Goal: Transaction & Acquisition: Subscribe to service/newsletter

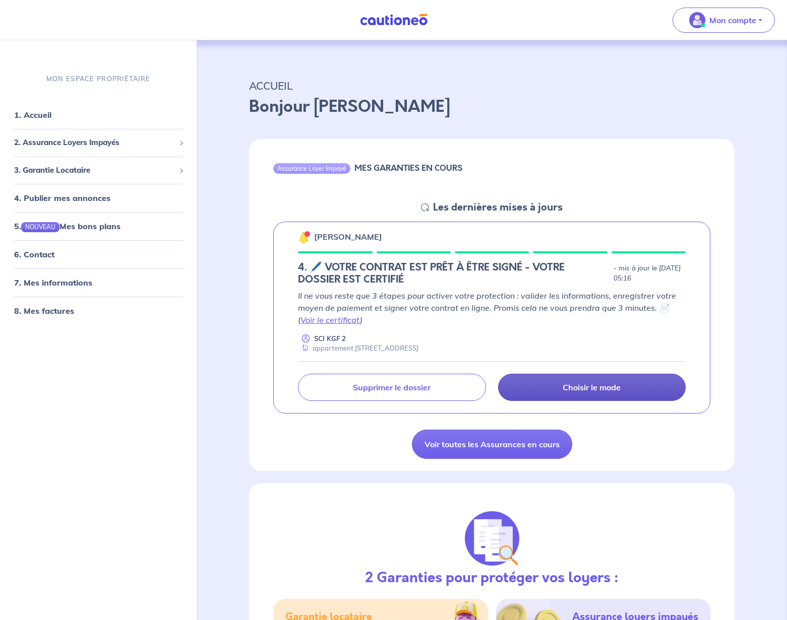
click at [588, 388] on p "Choisir le mode" at bounding box center [591, 387] width 58 height 10
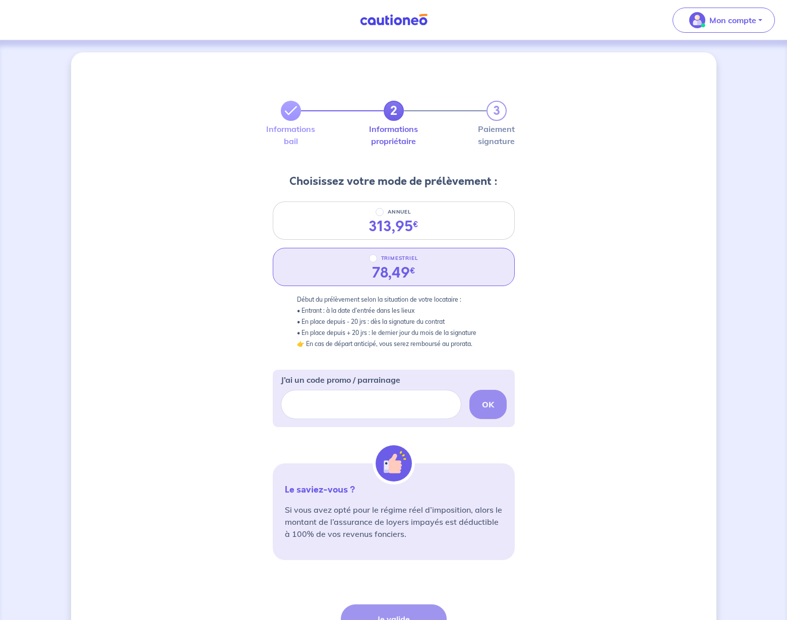
click at [440, 276] on div "TRIMESTRIEL 78,49 €" at bounding box center [394, 267] width 242 height 38
radio input "true"
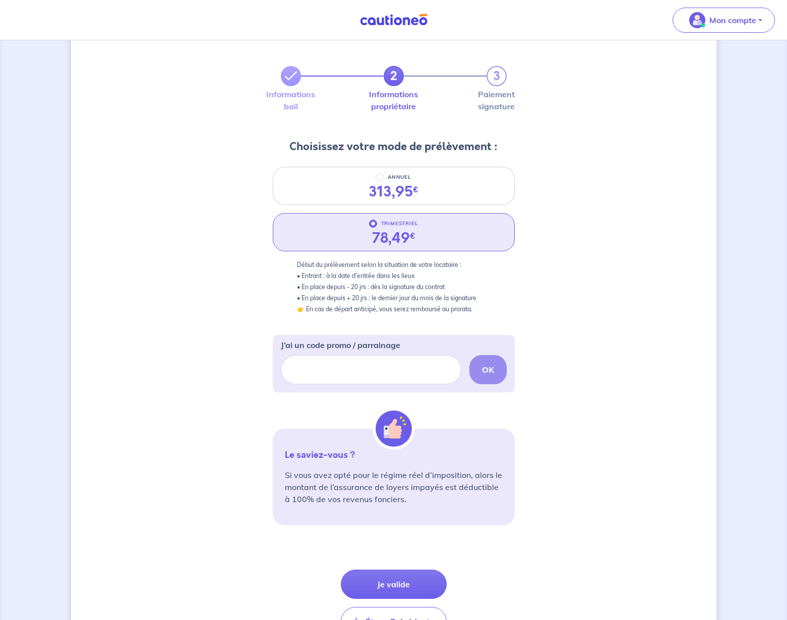
scroll to position [60, 0]
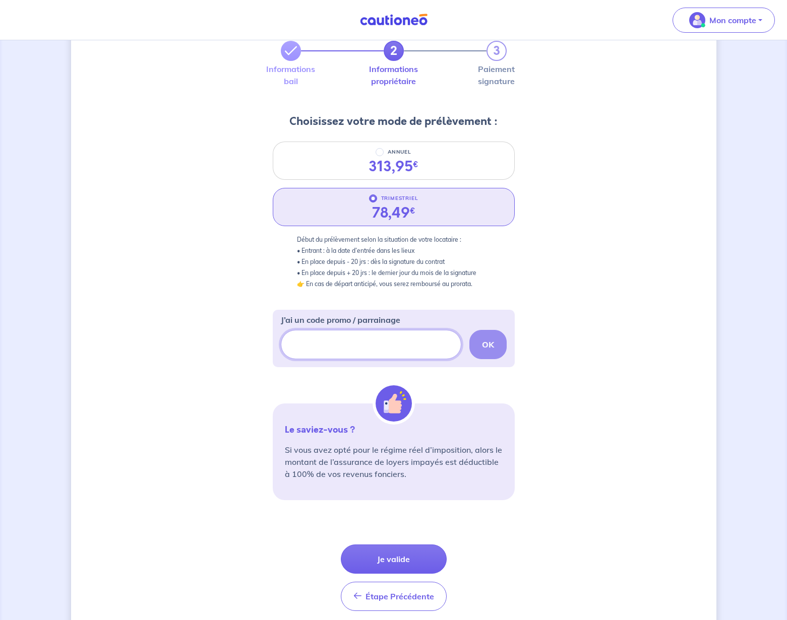
click at [374, 351] on input "J’ai un code promo / parrainage" at bounding box center [371, 344] width 180 height 29
paste input "vincentf-445"
click at [493, 344] on strong "OK" at bounding box center [488, 345] width 12 height 10
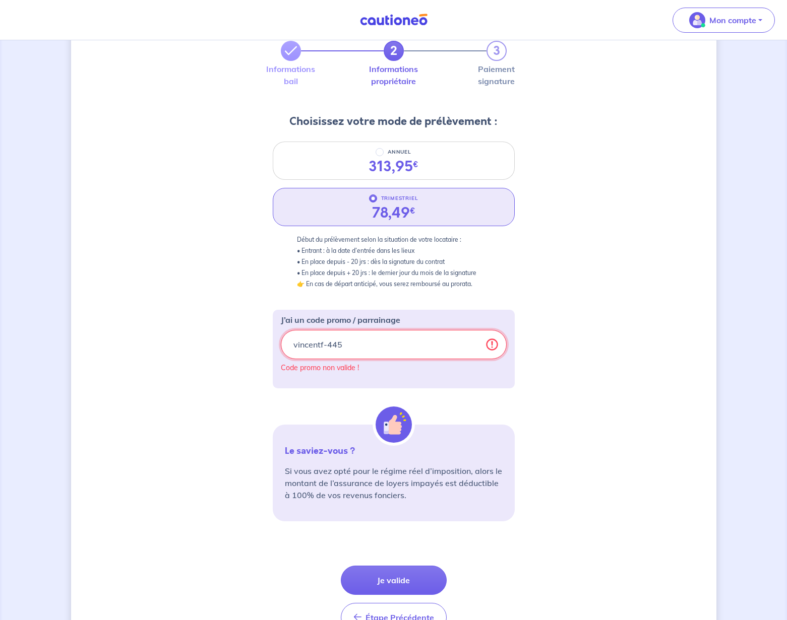
drag, startPoint x: 443, startPoint y: 348, endPoint x: 273, endPoint y: 345, distance: 170.9
click at [273, 345] on div "J’ai un code promo / parrainage vincentf-445 Code promo non valide !" at bounding box center [394, 349] width 242 height 79
paste input "SRIAS-BFC"
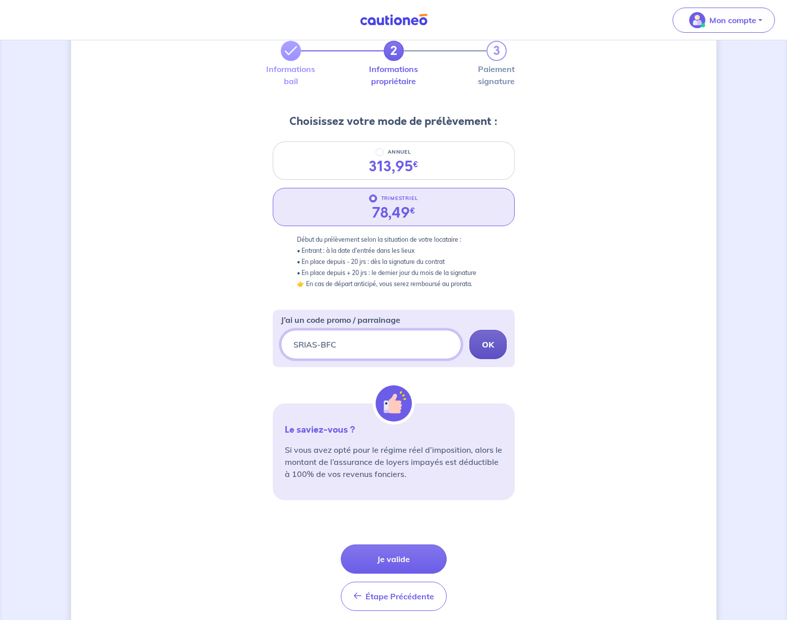
type input "SRIAS-BFC"
click at [490, 341] on strong "OK" at bounding box center [488, 345] width 12 height 10
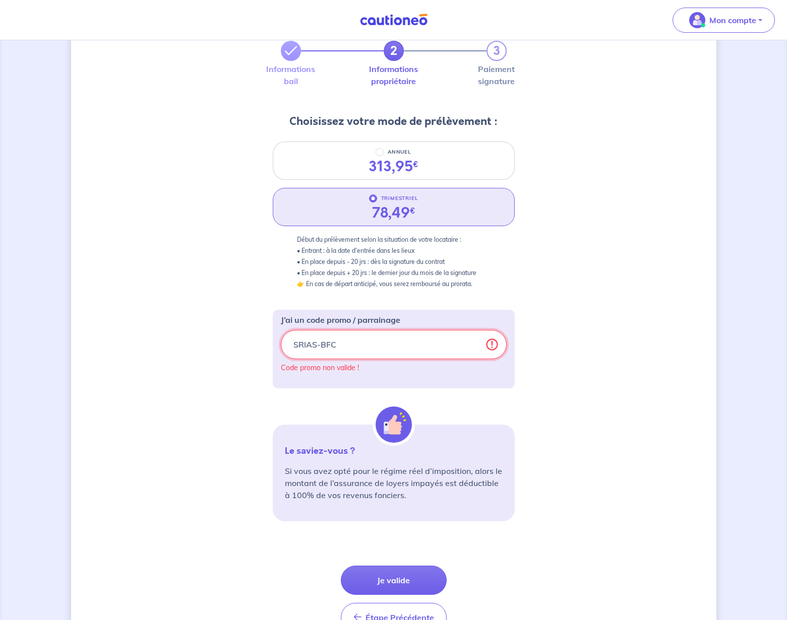
drag, startPoint x: 452, startPoint y: 342, endPoint x: 253, endPoint y: 337, distance: 198.6
click at [253, 337] on div "2 3 Informations bail Informations propriétaire Paiement signature Choisissez v…" at bounding box center [393, 330] width 645 height 676
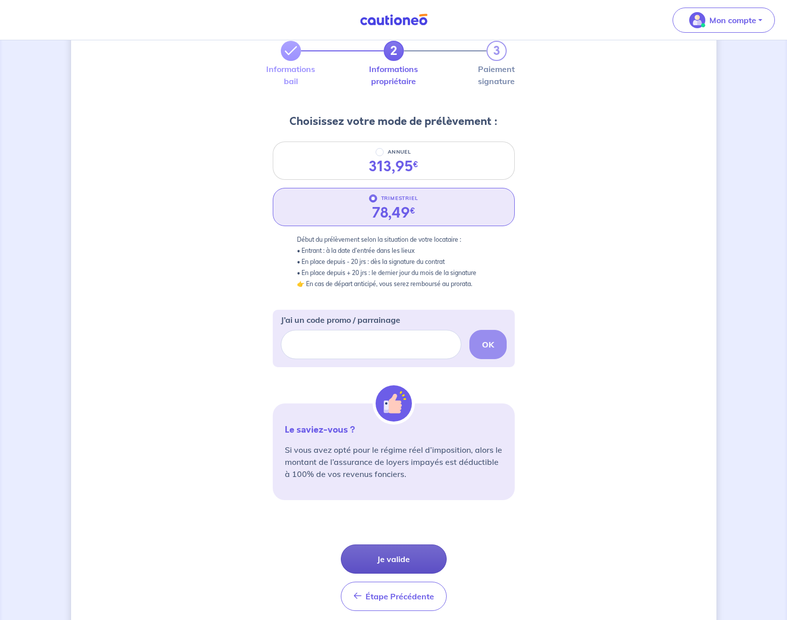
click at [380, 554] on button "Je valide" at bounding box center [394, 559] width 106 height 29
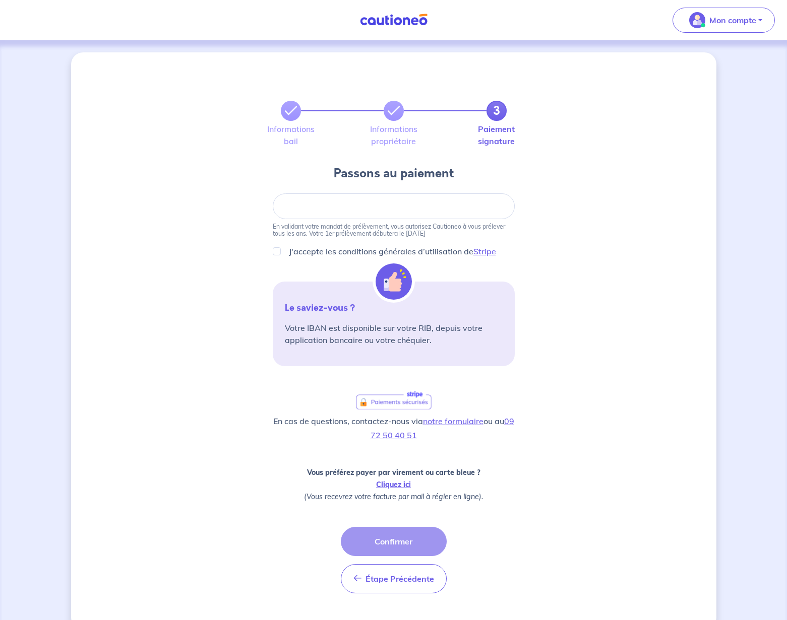
click at [278, 252] on input "J'accepte les conditions générales d’utilisation de Stripe" at bounding box center [277, 251] width 8 height 8
checkbox input "true"
click at [561, 223] on div "3 Informations bail Informations propriétaire Paiement signature Passons au pai…" at bounding box center [393, 341] width 645 height 578
click at [388, 543] on button "Confirmer" at bounding box center [394, 541] width 106 height 29
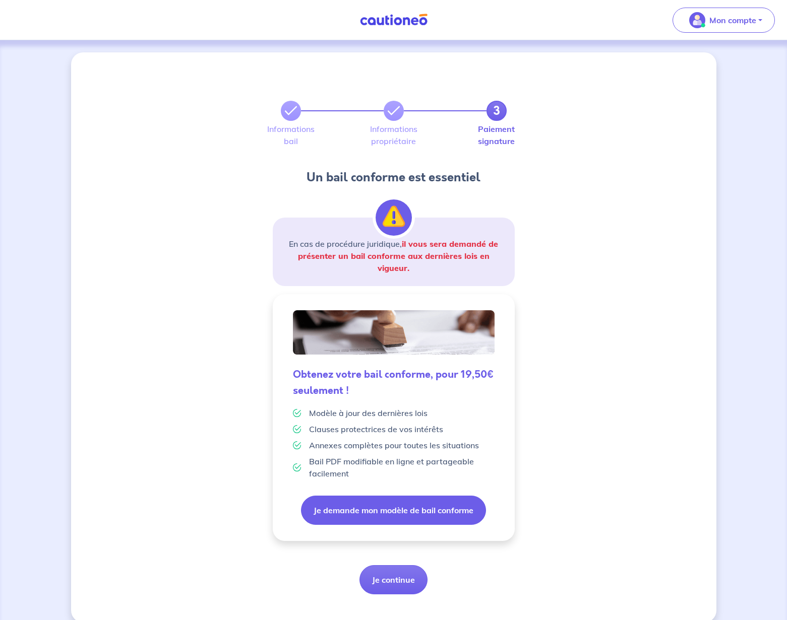
click at [358, 507] on button "Je demande mon modèle de bail conforme" at bounding box center [393, 510] width 185 height 29
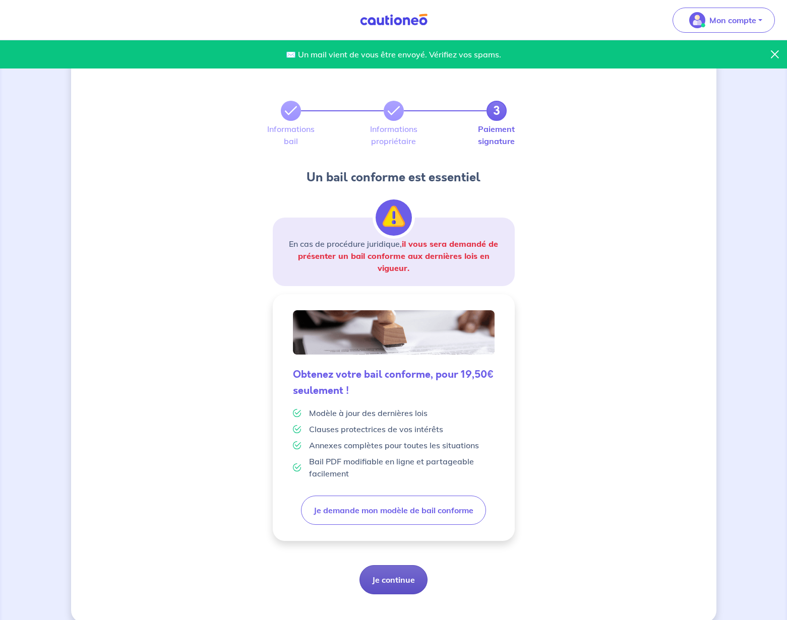
click at [398, 579] on button "Je continue" at bounding box center [393, 579] width 68 height 29
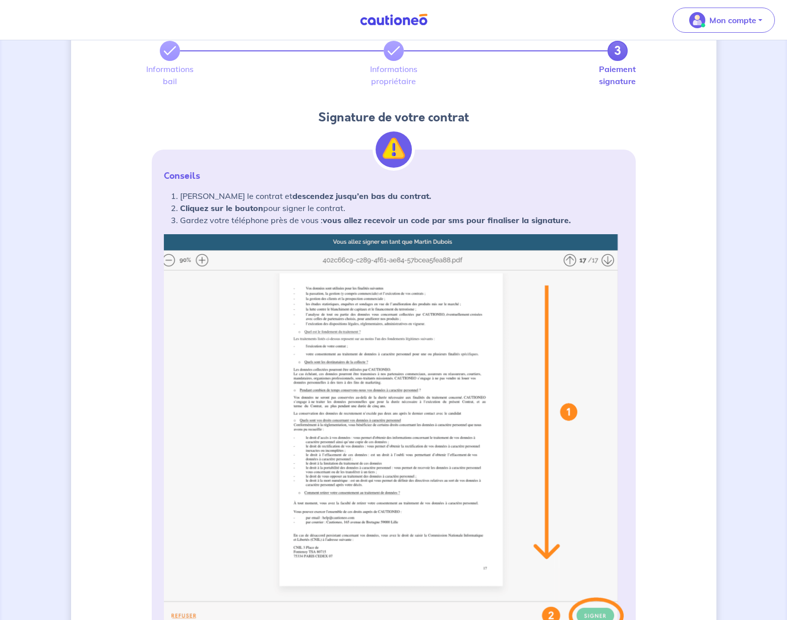
scroll to position [111, 0]
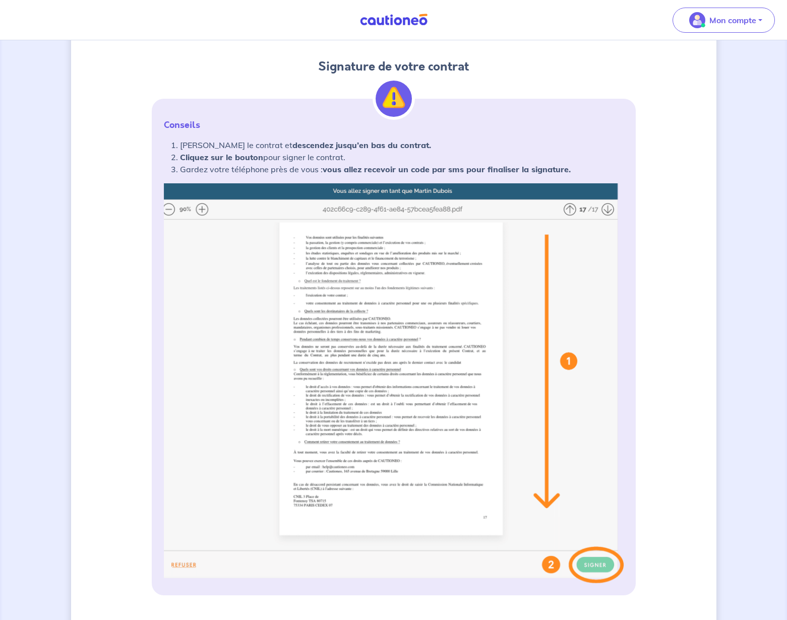
click at [205, 211] on img at bounding box center [394, 383] width 460 height 400
click at [201, 209] on img at bounding box center [394, 383] width 460 height 400
click at [591, 564] on img at bounding box center [394, 383] width 460 height 400
click at [611, 388] on img at bounding box center [394, 383] width 460 height 400
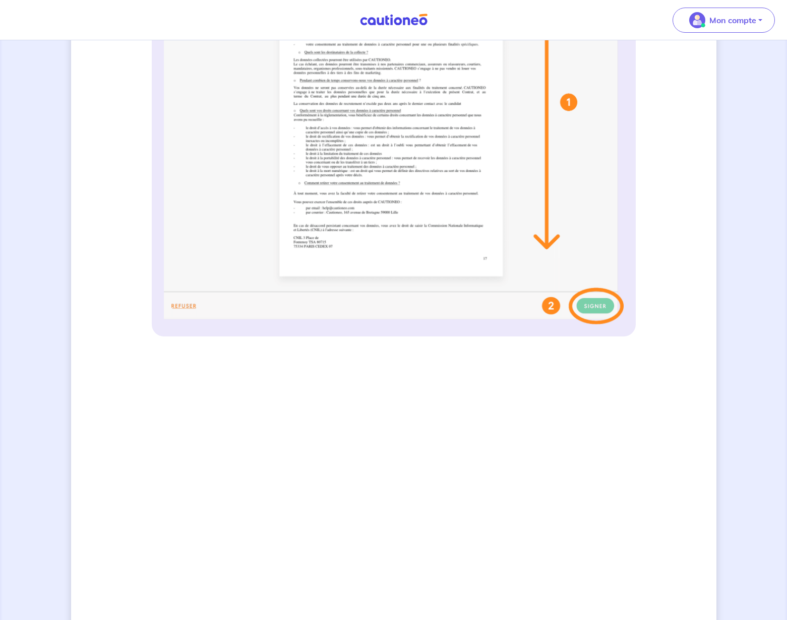
scroll to position [372, 0]
click at [589, 309] on img at bounding box center [394, 122] width 460 height 400
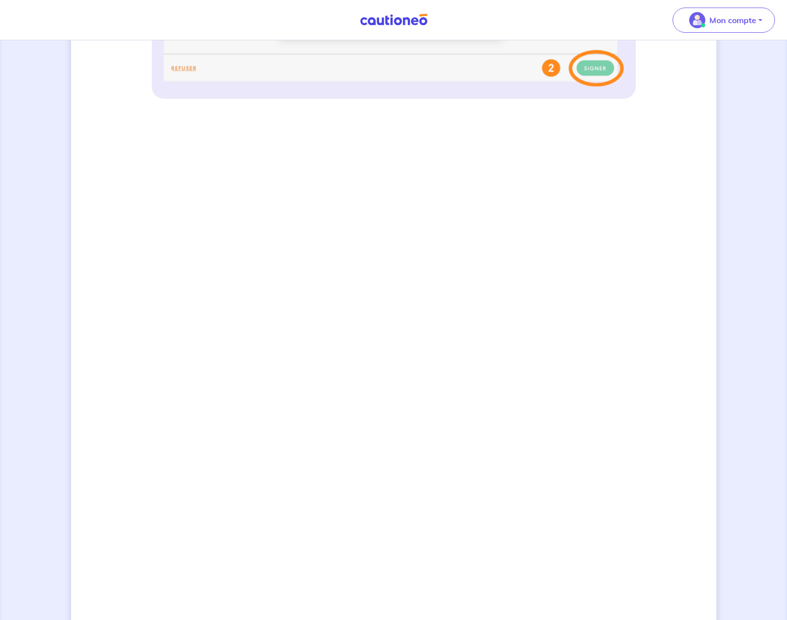
scroll to position [642, 0]
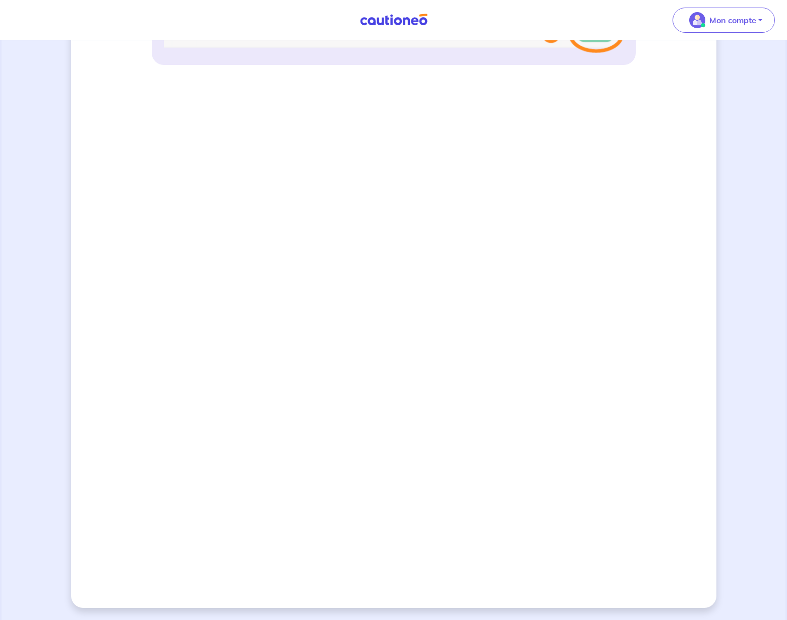
click at [667, 261] on div "3 Informations bail Informations propriétaire Paiement signature Signature de v…" at bounding box center [393, 9] width 645 height 1197
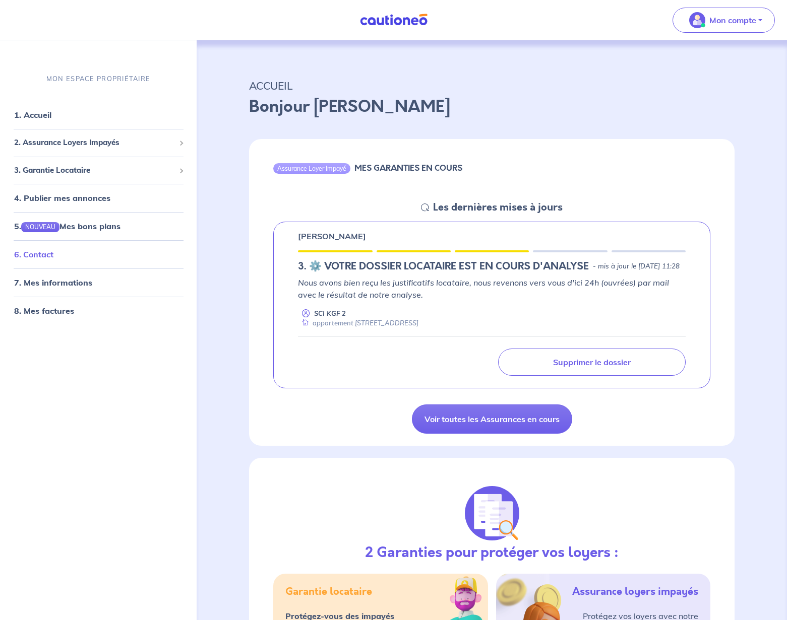
click at [40, 253] on link "6. Contact" at bounding box center [33, 254] width 39 height 10
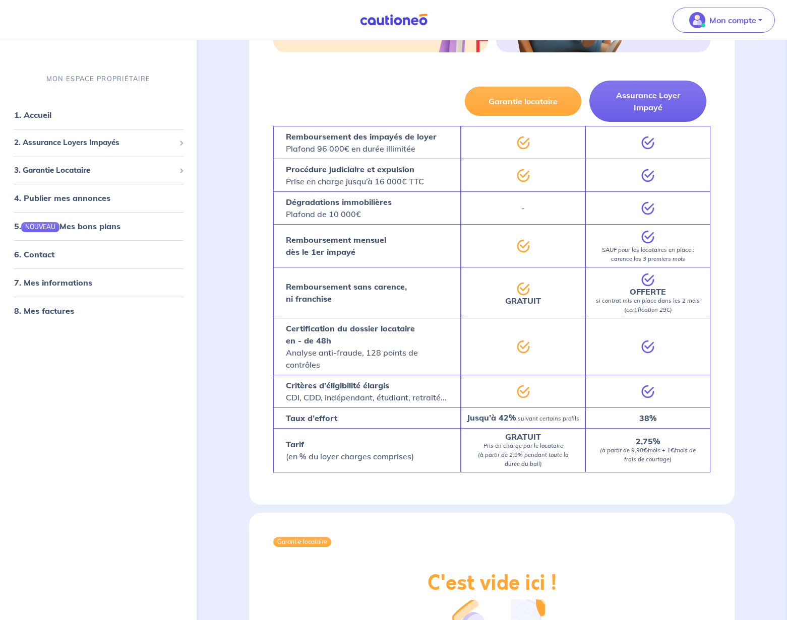
scroll to position [924, 0]
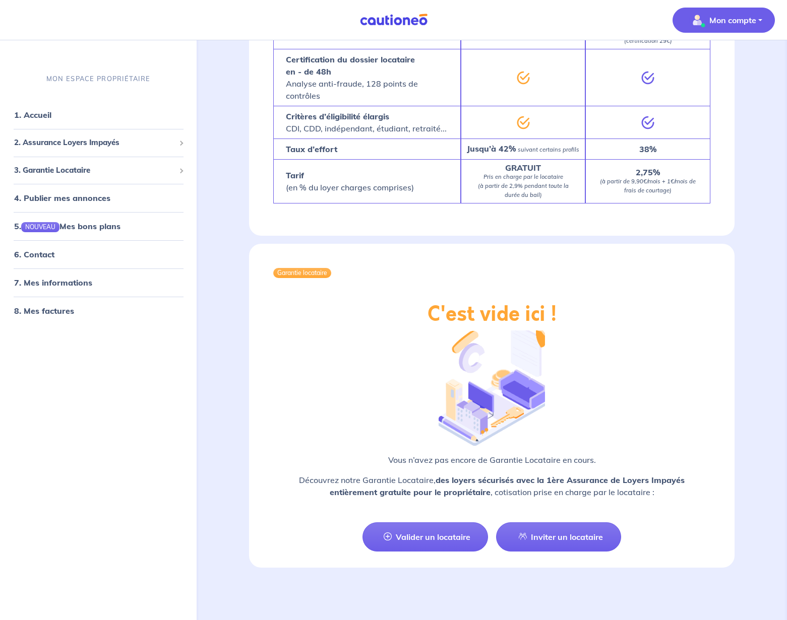
click at [730, 16] on p "Mon compte" at bounding box center [732, 20] width 47 height 12
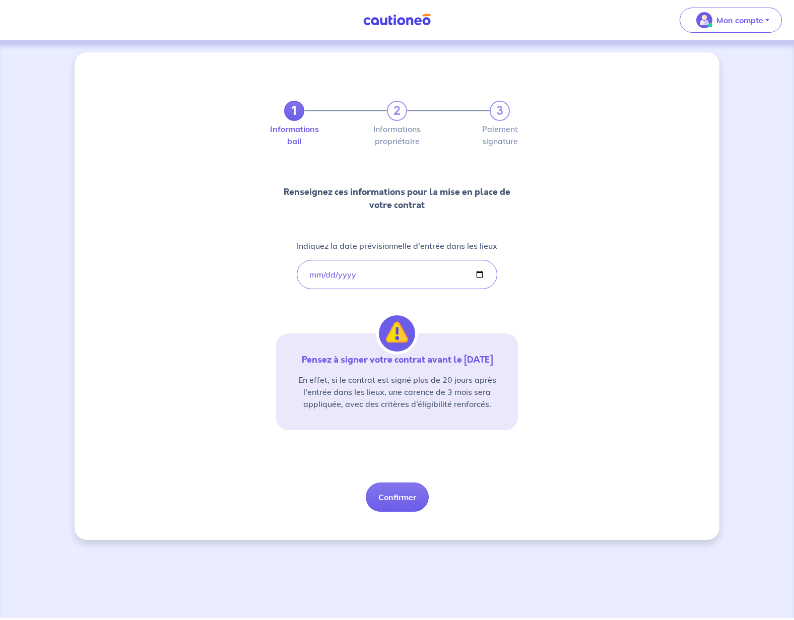
click at [400, 498] on button "Confirmer" at bounding box center [397, 497] width 63 height 29
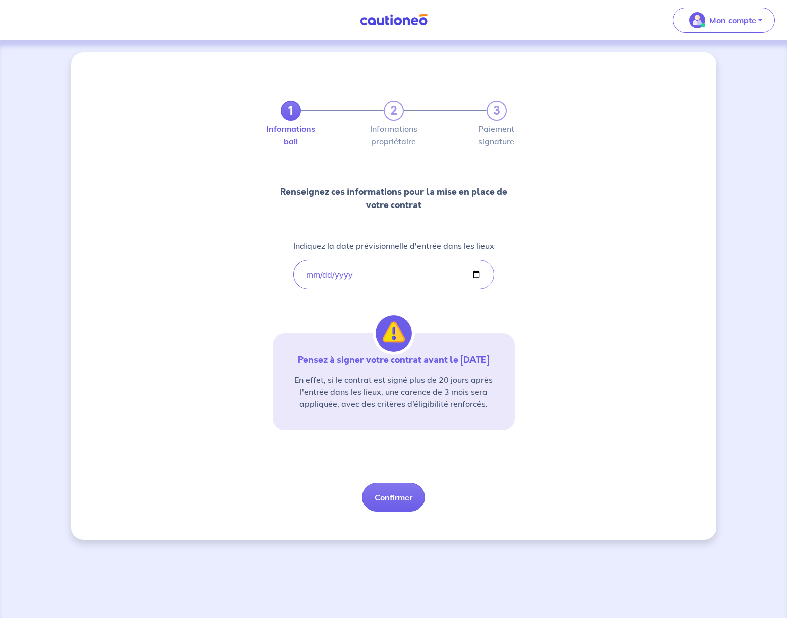
select select "FR"
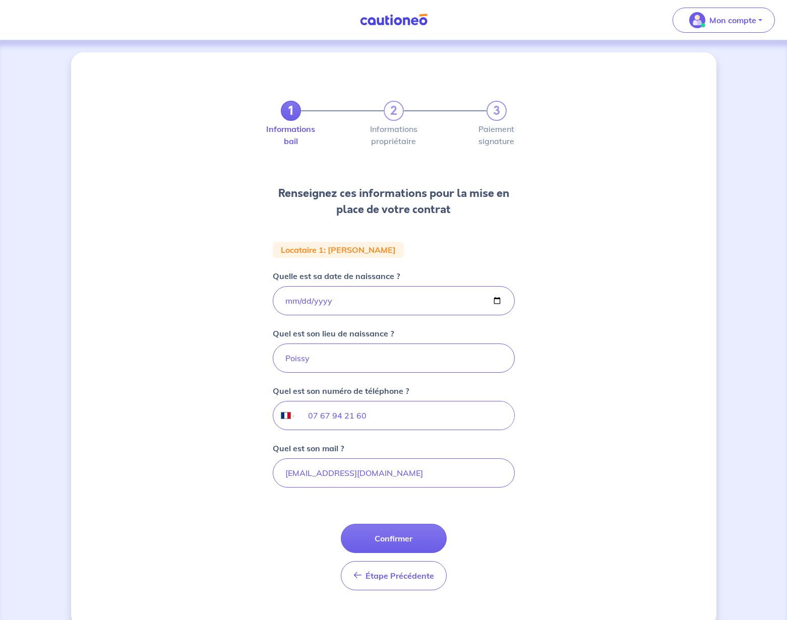
click at [724, 18] on p "Mon compte" at bounding box center [732, 20] width 47 height 12
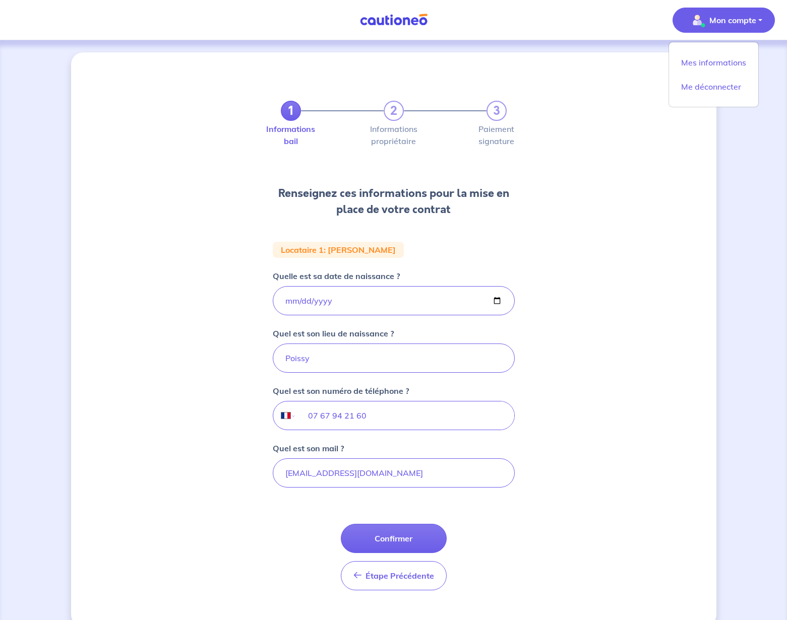
click at [409, 23] on img at bounding box center [394, 20] width 76 height 13
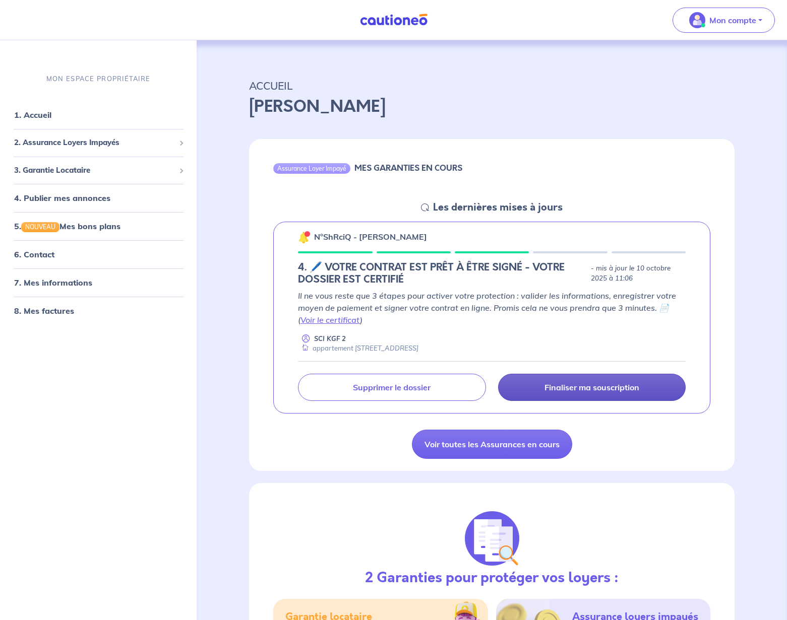
click at [594, 388] on p "Finaliser ma souscription" at bounding box center [591, 387] width 95 height 10
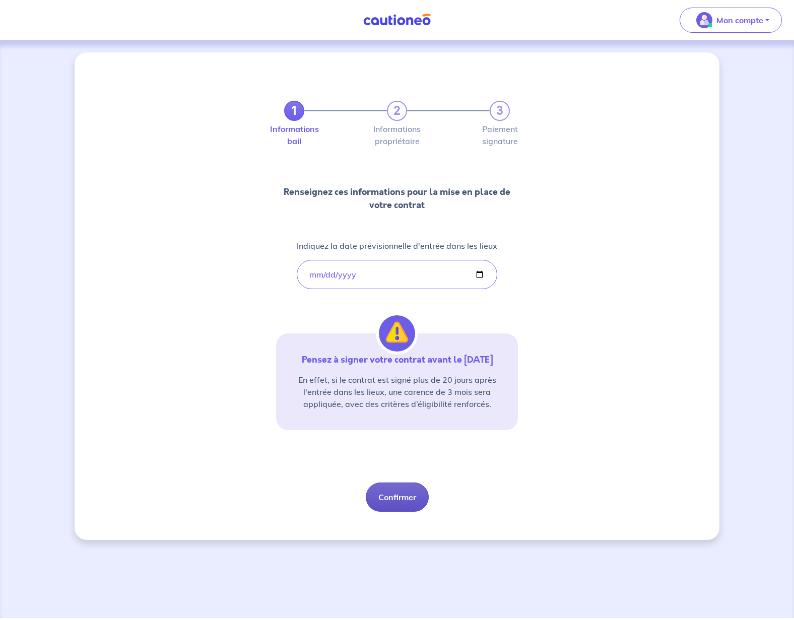
click at [392, 500] on button "Confirmer" at bounding box center [397, 497] width 63 height 29
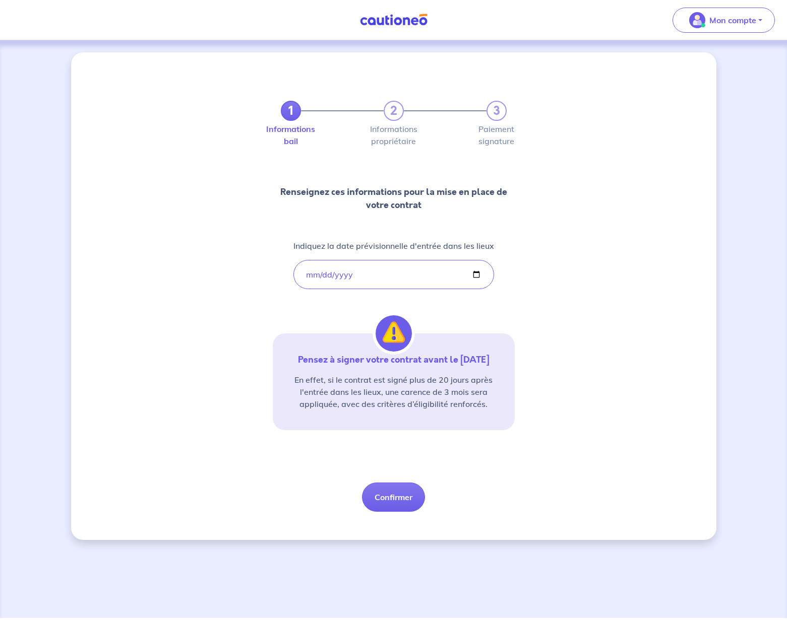
select select "FR"
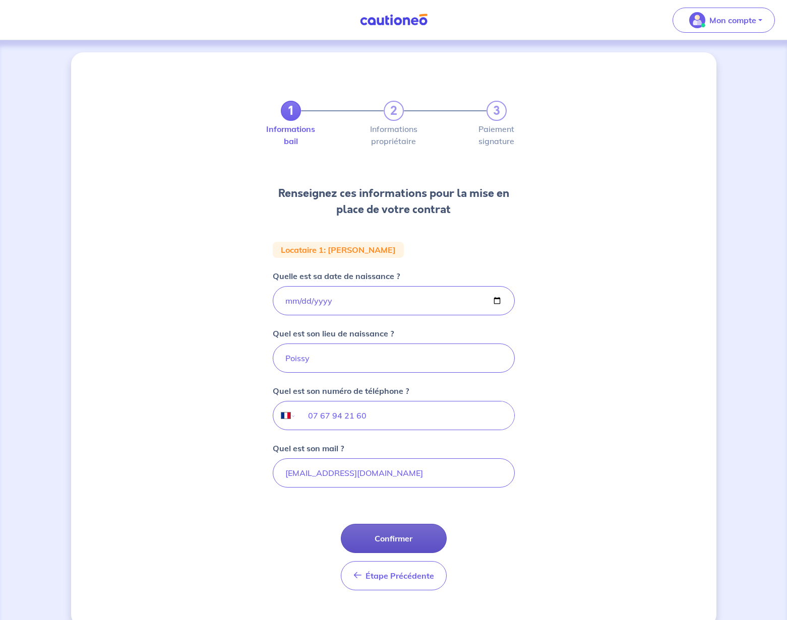
click at [402, 536] on button "Confirmer" at bounding box center [394, 538] width 106 height 29
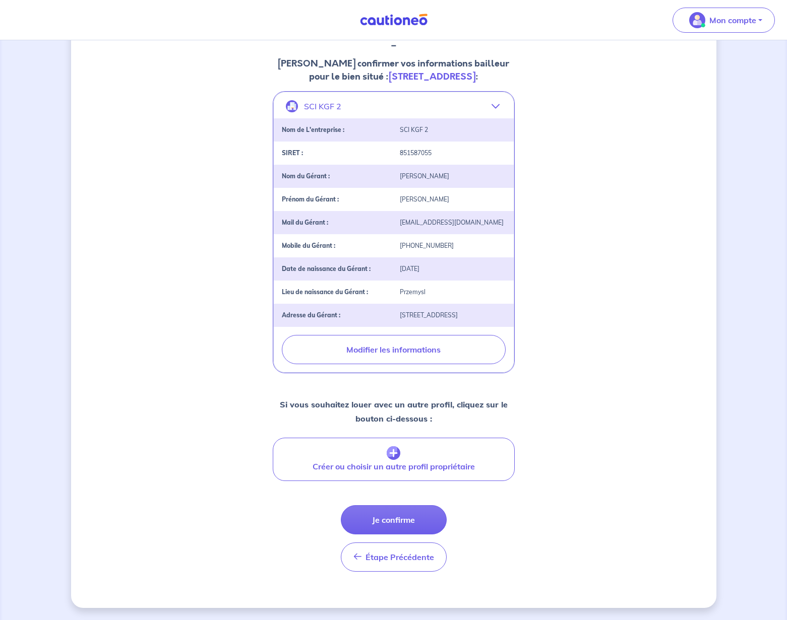
scroll to position [174, 0]
click at [408, 524] on button "Je confirme" at bounding box center [394, 519] width 106 height 29
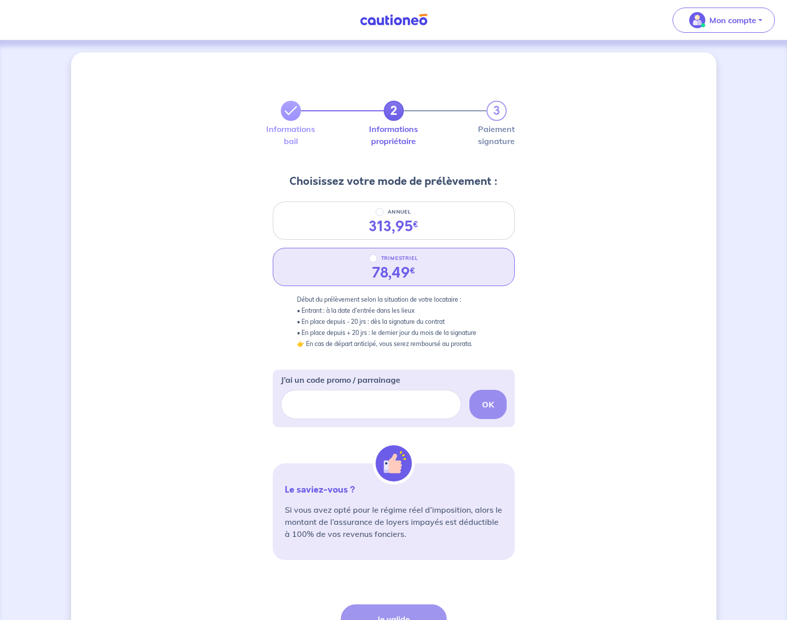
click at [373, 259] on input "TRIMESTRIEL" at bounding box center [373, 258] width 8 height 8
radio input "true"
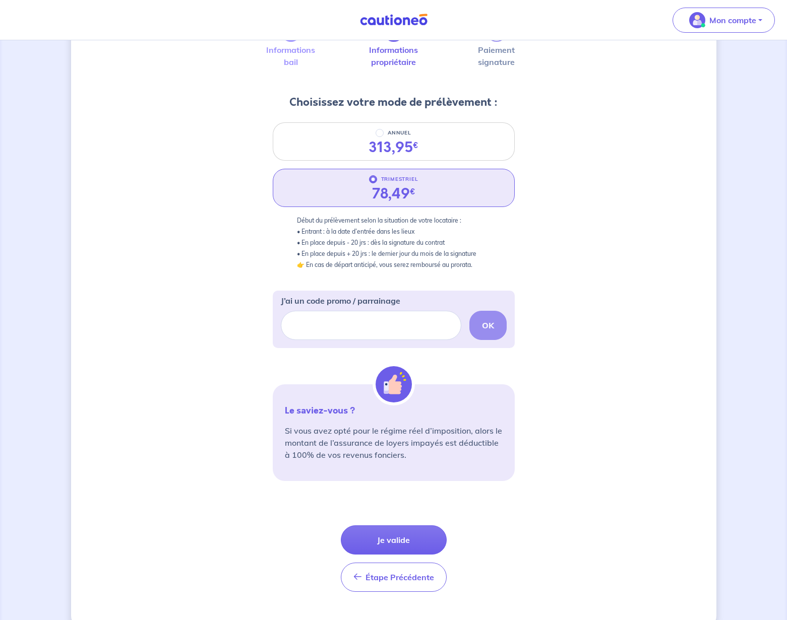
scroll to position [99, 0]
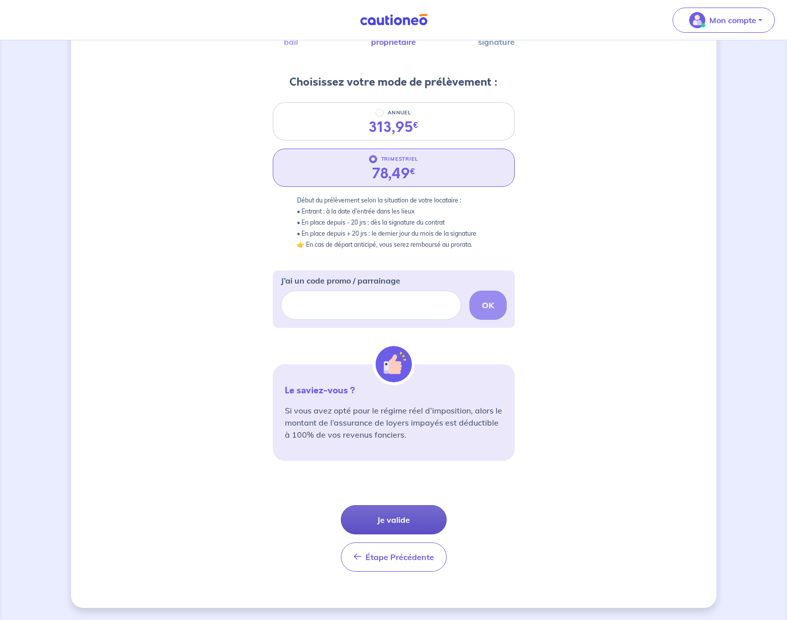
click at [399, 520] on button "Je valide" at bounding box center [394, 519] width 106 height 29
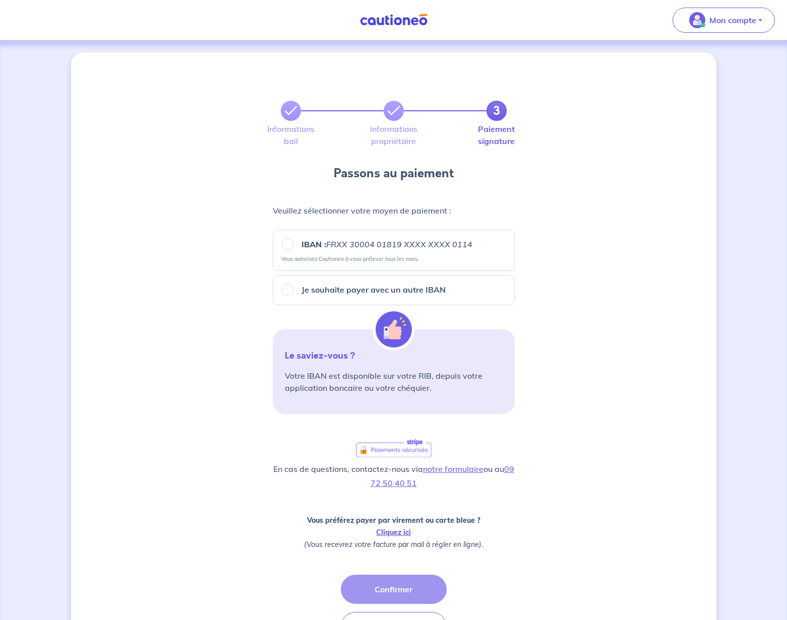
click at [285, 244] on input "IBAN : FRXX 30004 01819 XXXX XXXX 0114" at bounding box center [287, 244] width 12 height 12
radio input "true"
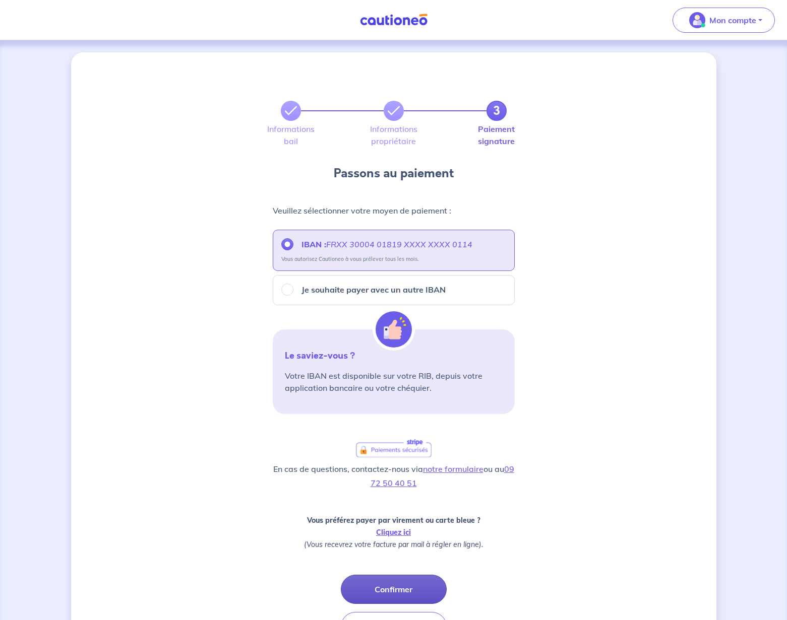
click at [414, 593] on button "Confirmer" at bounding box center [394, 589] width 106 height 29
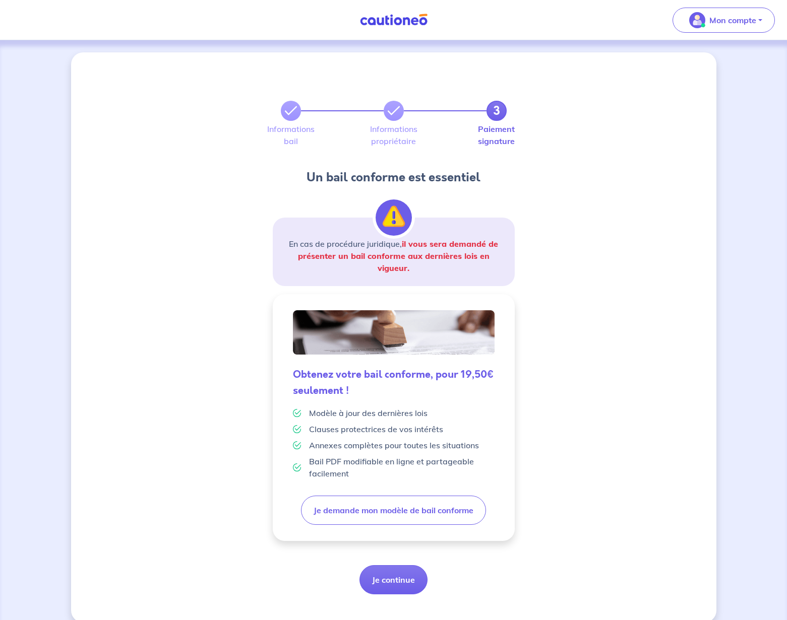
scroll to position [15, 0]
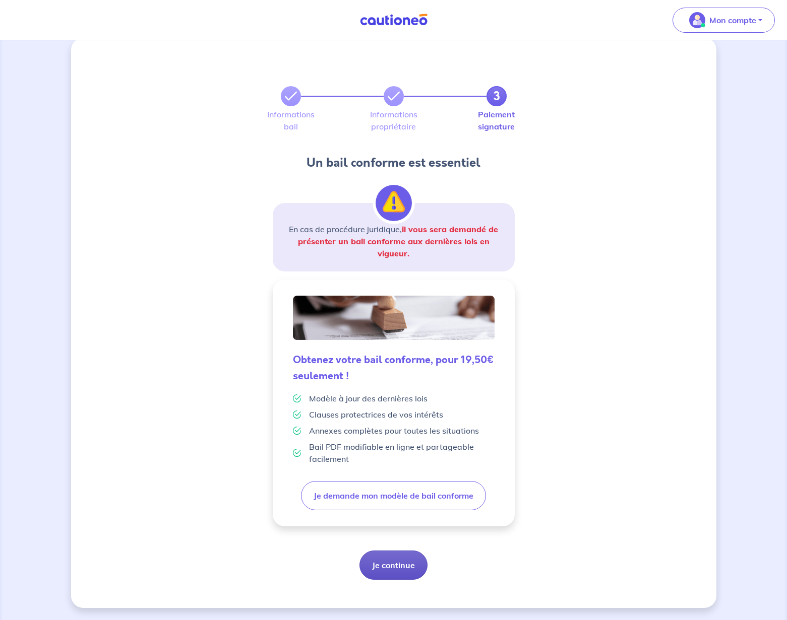
click at [394, 565] on button "Je continue" at bounding box center [393, 565] width 68 height 29
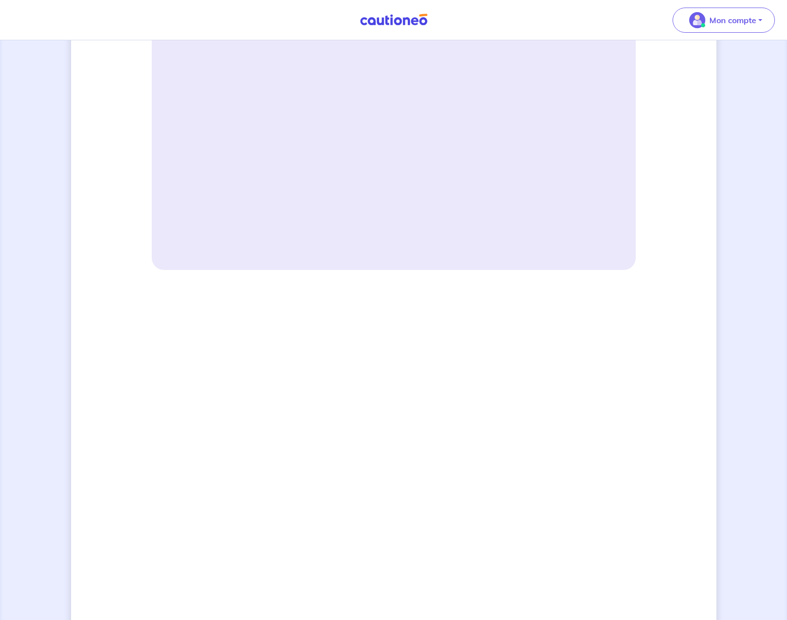
scroll to position [642, 0]
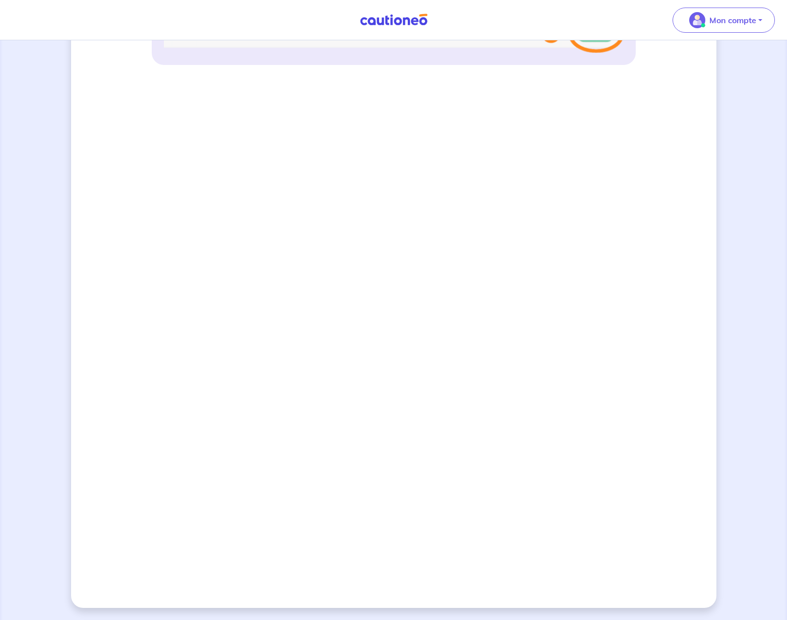
click at [665, 229] on div "3 Informations bail Informations propriétaire Paiement signature Signature de v…" at bounding box center [393, 9] width 645 height 1197
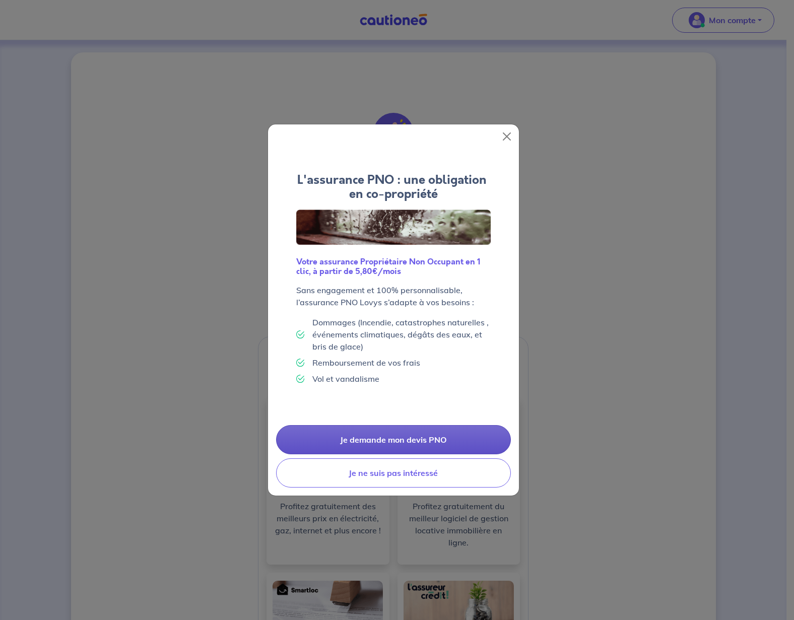
click at [430, 441] on link "Je demande mon devis PNO" at bounding box center [393, 439] width 235 height 29
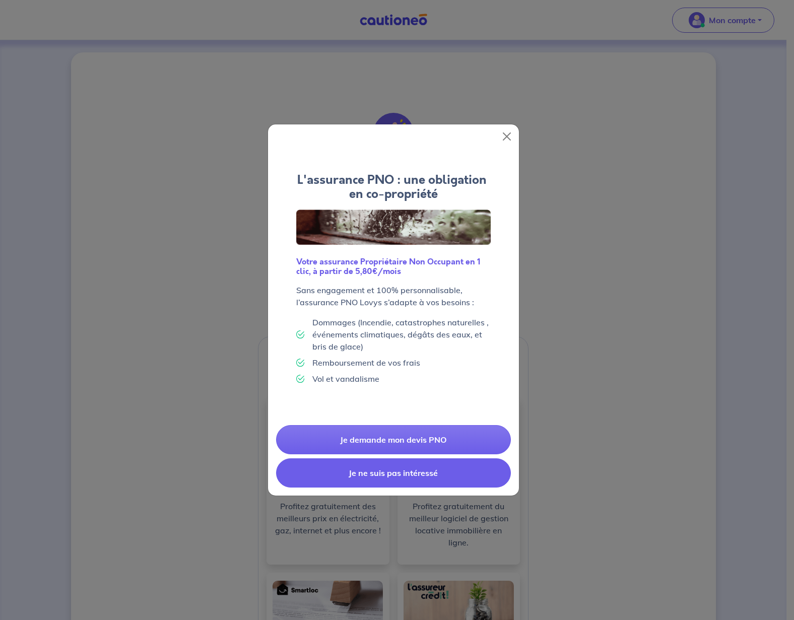
click at [367, 471] on button "Je ne suis pas intéressé" at bounding box center [393, 473] width 235 height 29
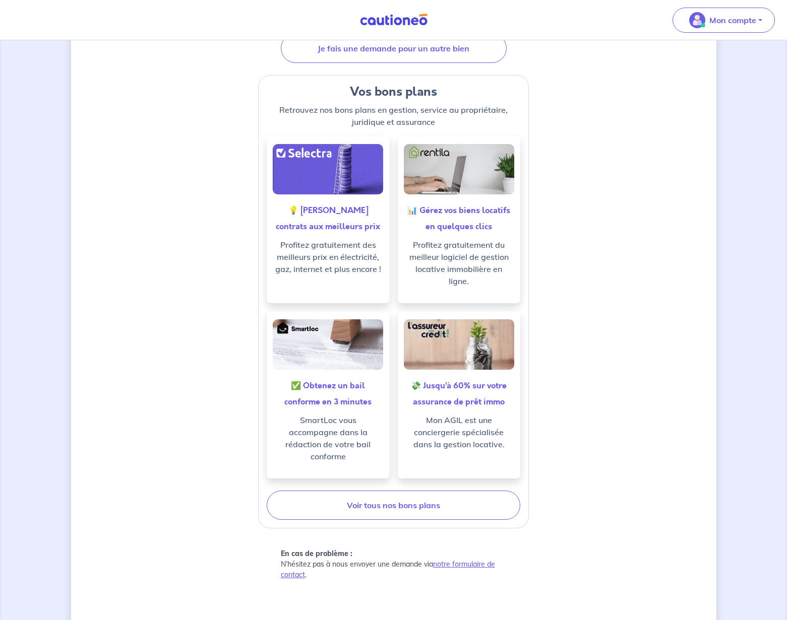
scroll to position [260, 0]
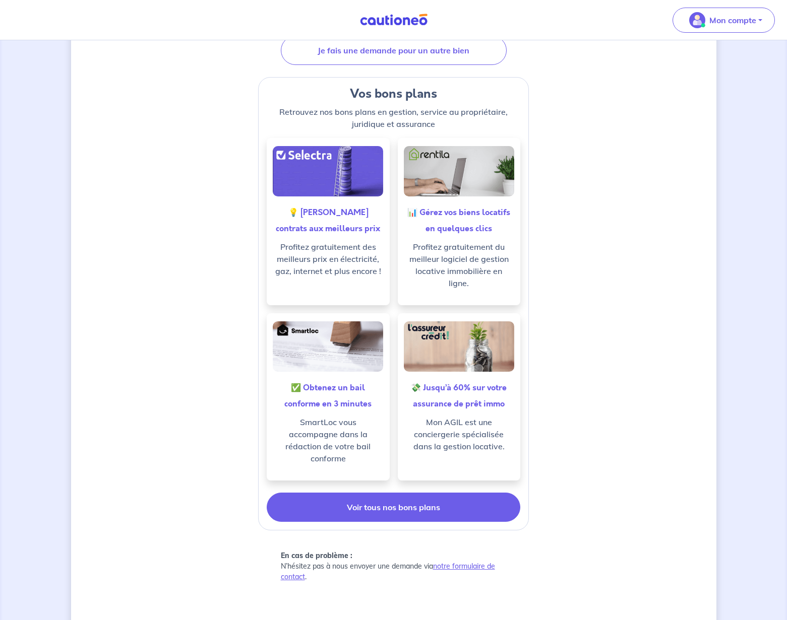
click at [377, 499] on link "Voir tous nos bons plans" at bounding box center [394, 507] width 254 height 29
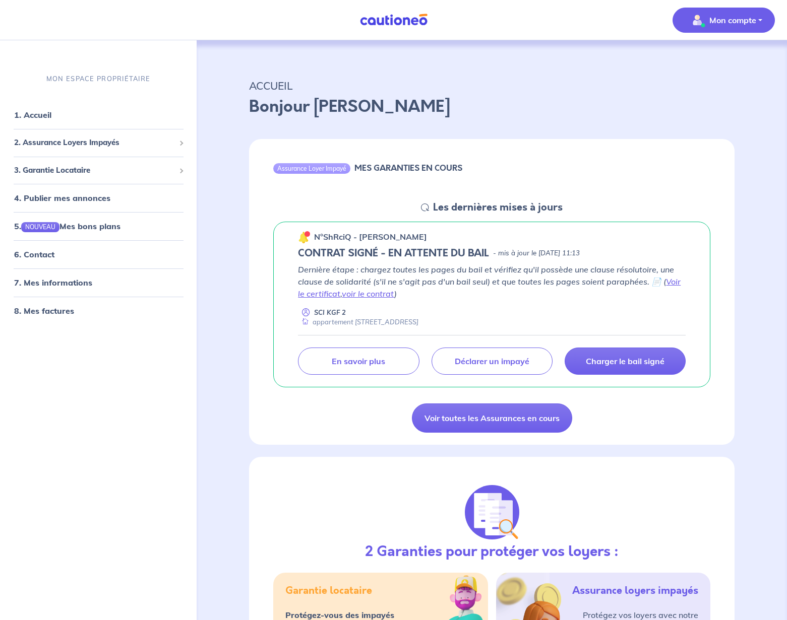
click at [756, 18] on button "Mon compte" at bounding box center [723, 20] width 102 height 25
click at [706, 62] on link "Mes informations" at bounding box center [713, 62] width 81 height 16
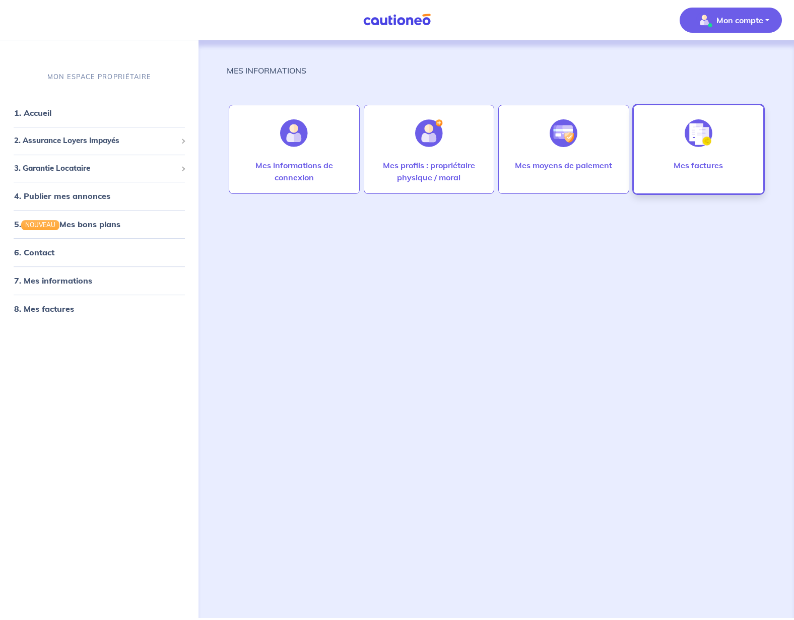
click at [700, 156] on div at bounding box center [699, 133] width 44 height 52
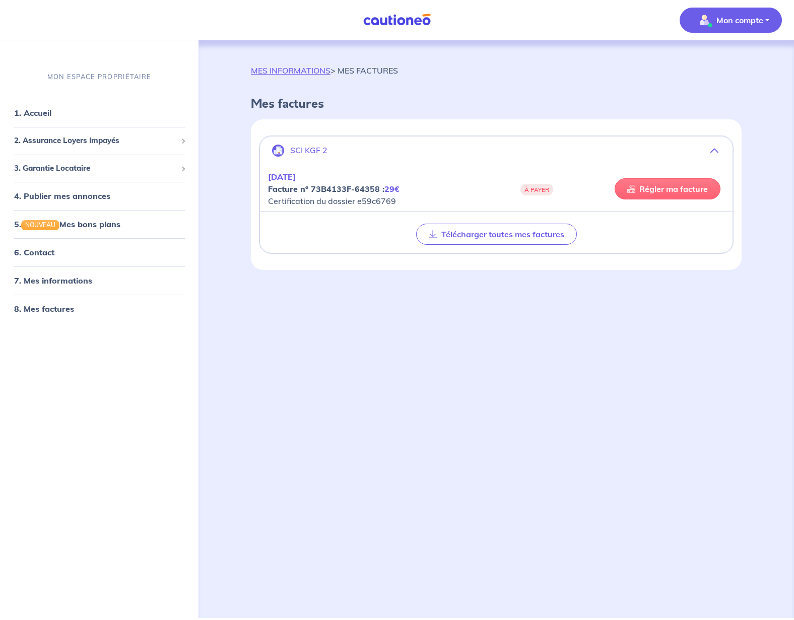
click at [666, 187] on link "Régler ma facture" at bounding box center [668, 188] width 106 height 21
click at [53, 139] on span "2. Assurance Loyers Impayés" at bounding box center [95, 141] width 163 height 12
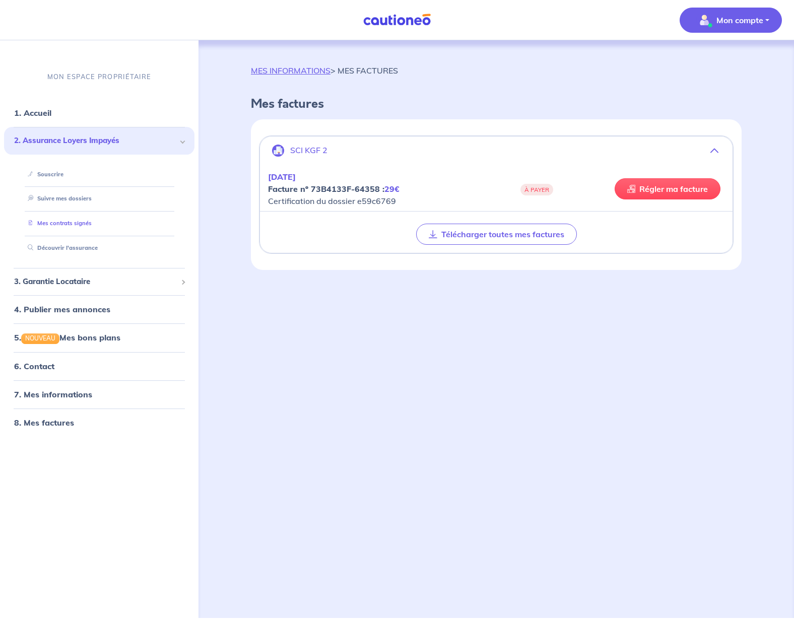
click at [44, 221] on link "Mes contrats signés" at bounding box center [58, 223] width 68 height 7
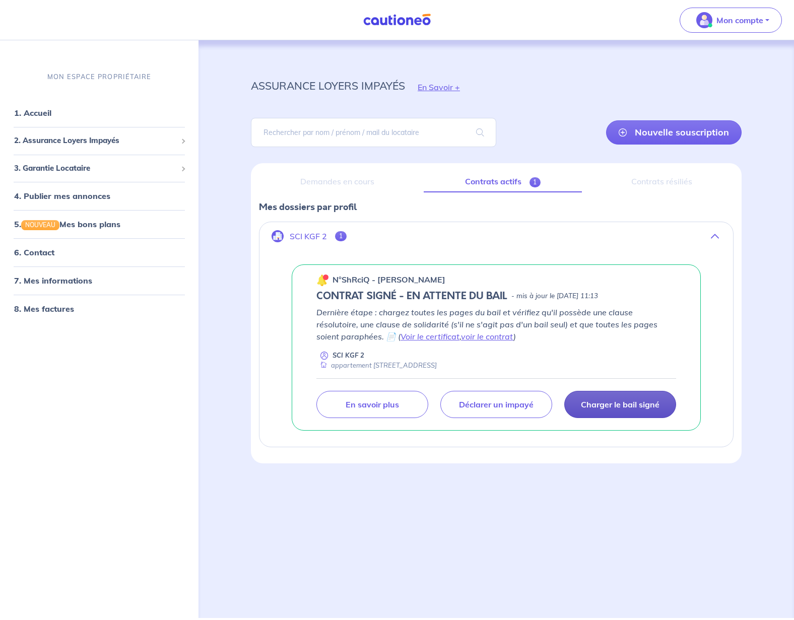
click at [644, 404] on p "Charger le bail signé" at bounding box center [620, 405] width 79 height 10
